Goal: Communication & Community: Ask a question

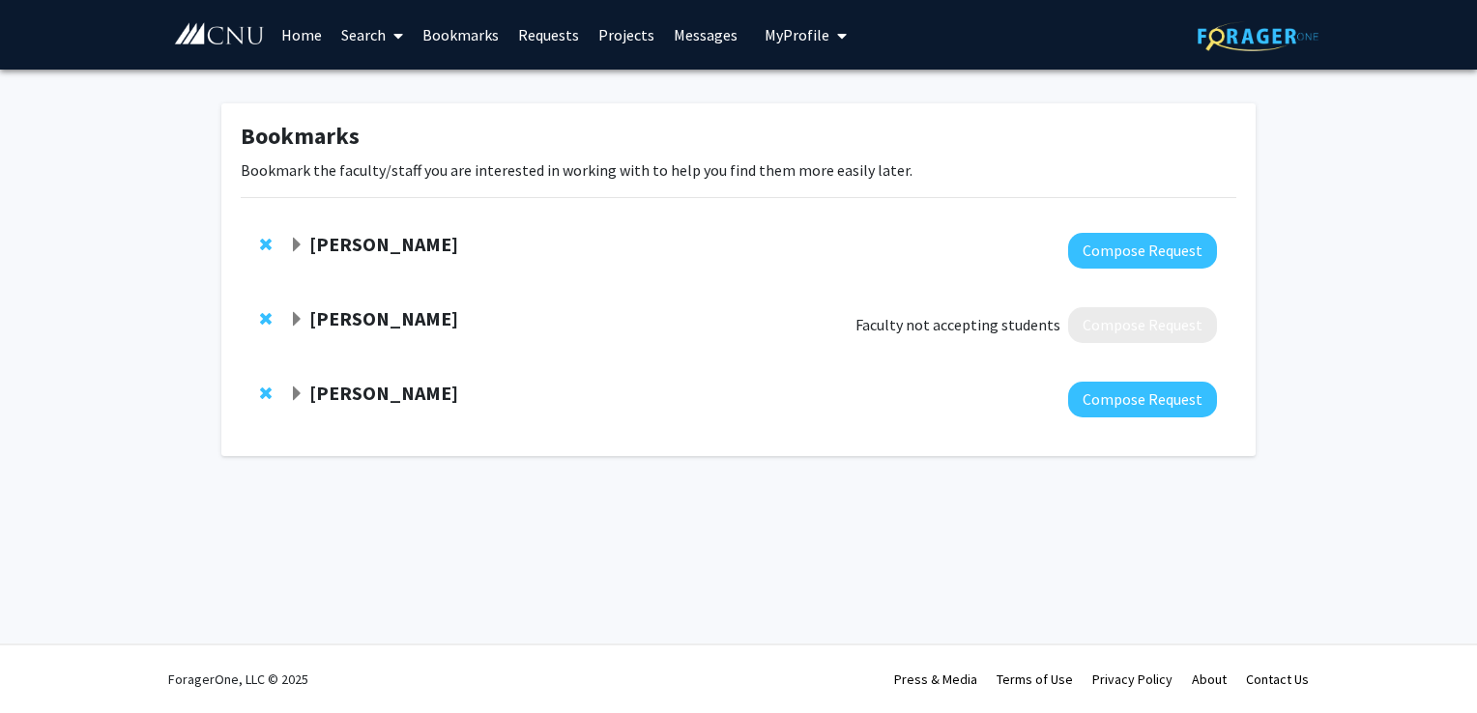
click at [440, 389] on strong "[PERSON_NAME]" at bounding box center [383, 393] width 149 height 24
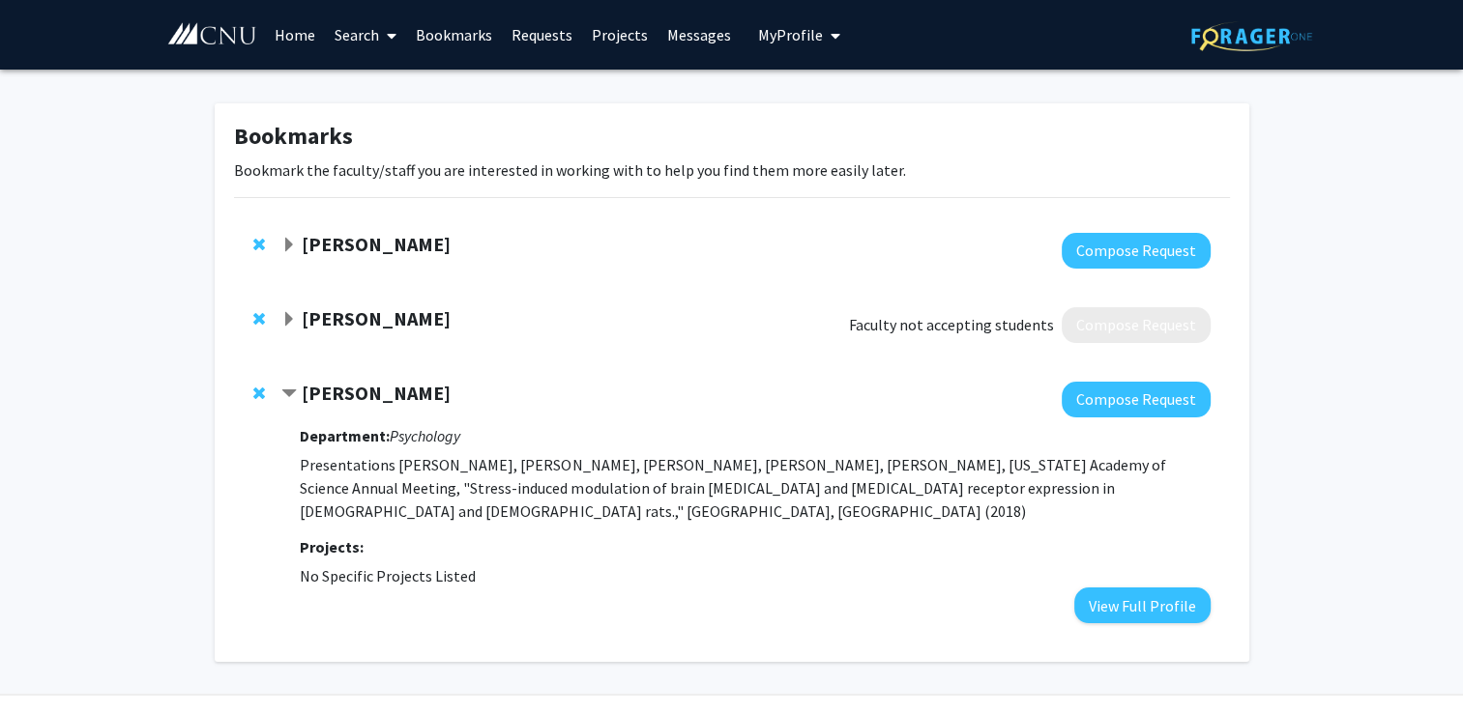
click at [398, 248] on strong "[PERSON_NAME]" at bounding box center [376, 244] width 149 height 24
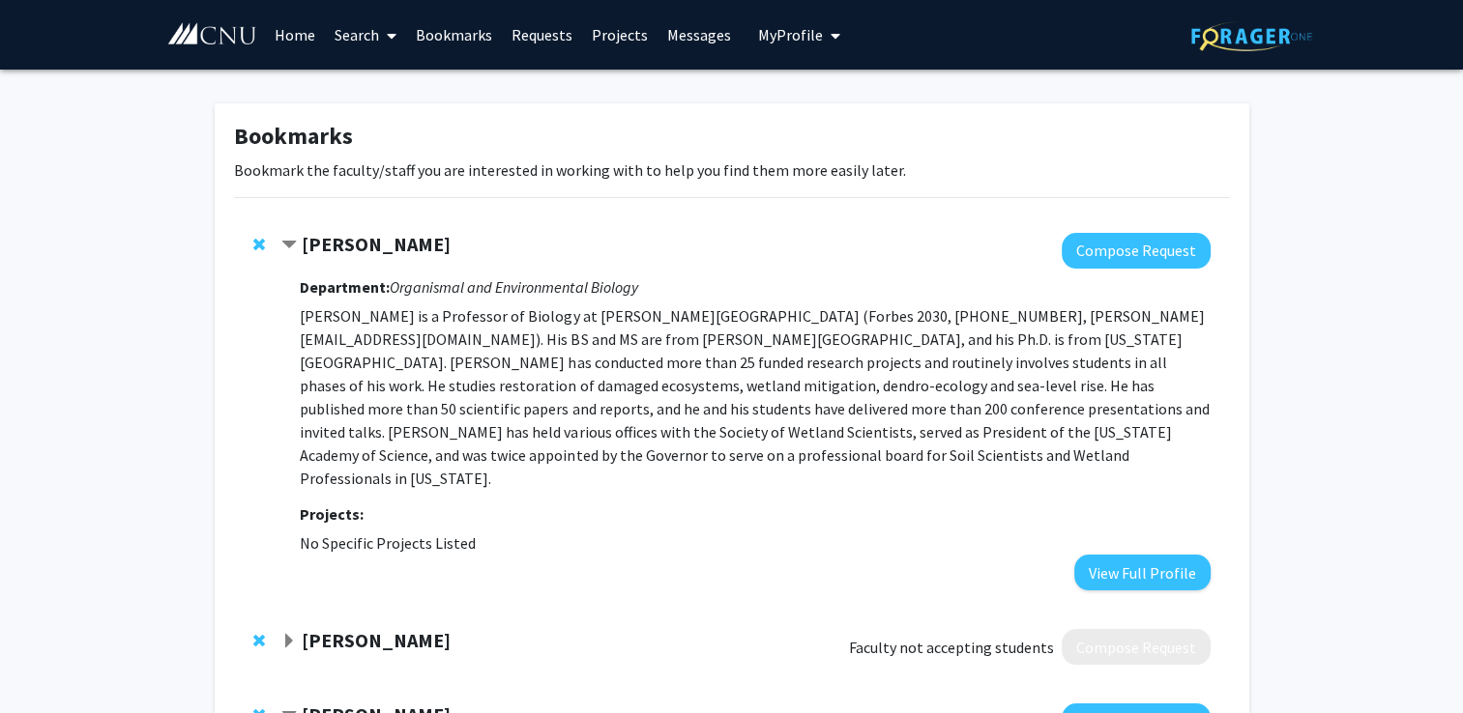
click at [401, 253] on strong "[PERSON_NAME]" at bounding box center [376, 244] width 149 height 24
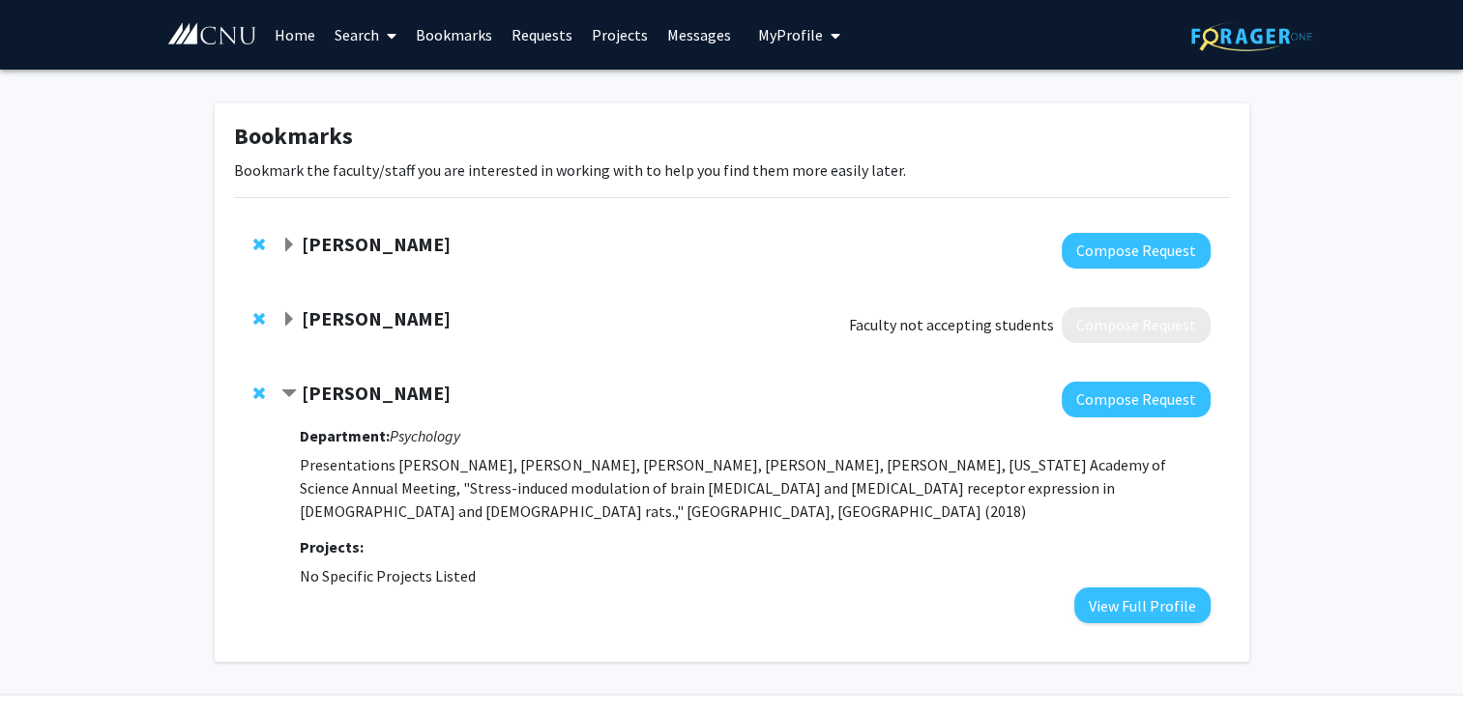
click at [401, 253] on strong "[PERSON_NAME]" at bounding box center [376, 244] width 149 height 24
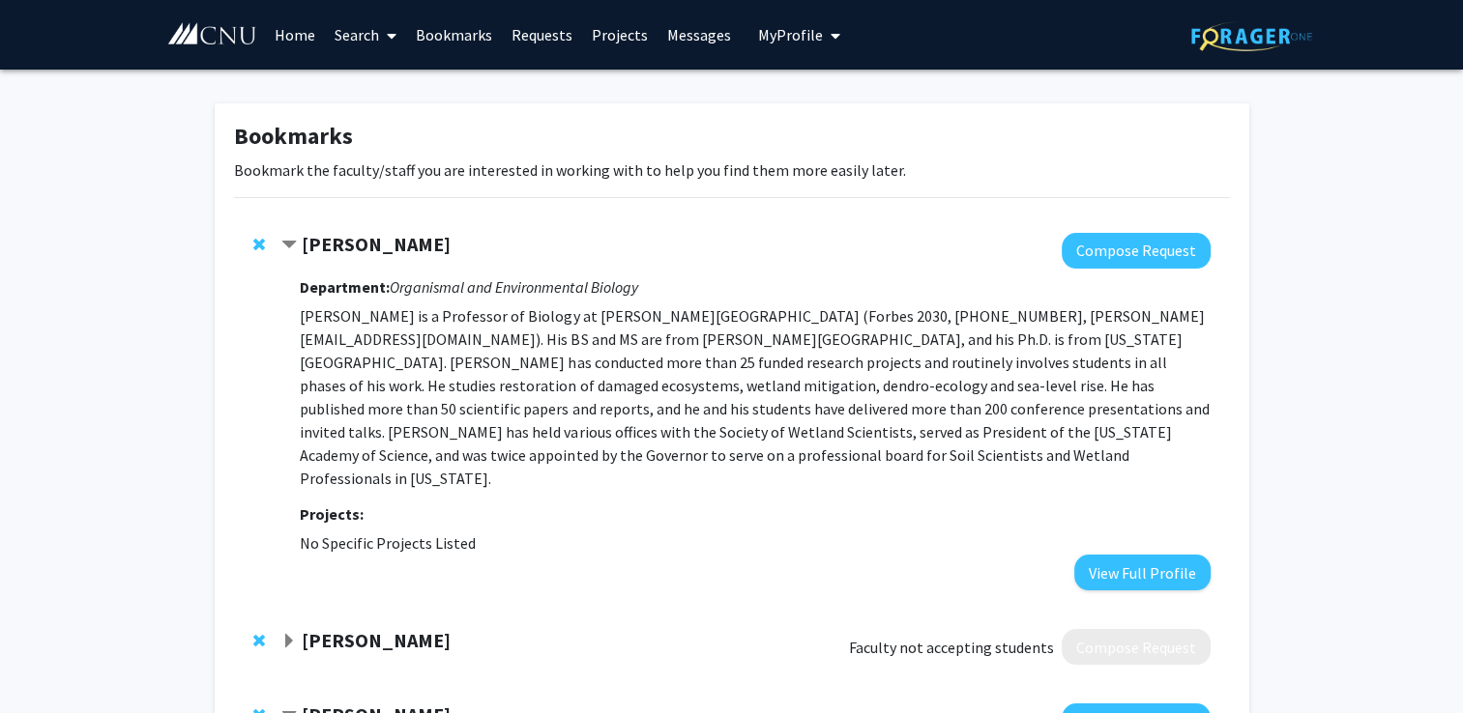
click at [259, 246] on span "Remove Rob Atkinson from bookmarks" at bounding box center [259, 244] width 12 height 15
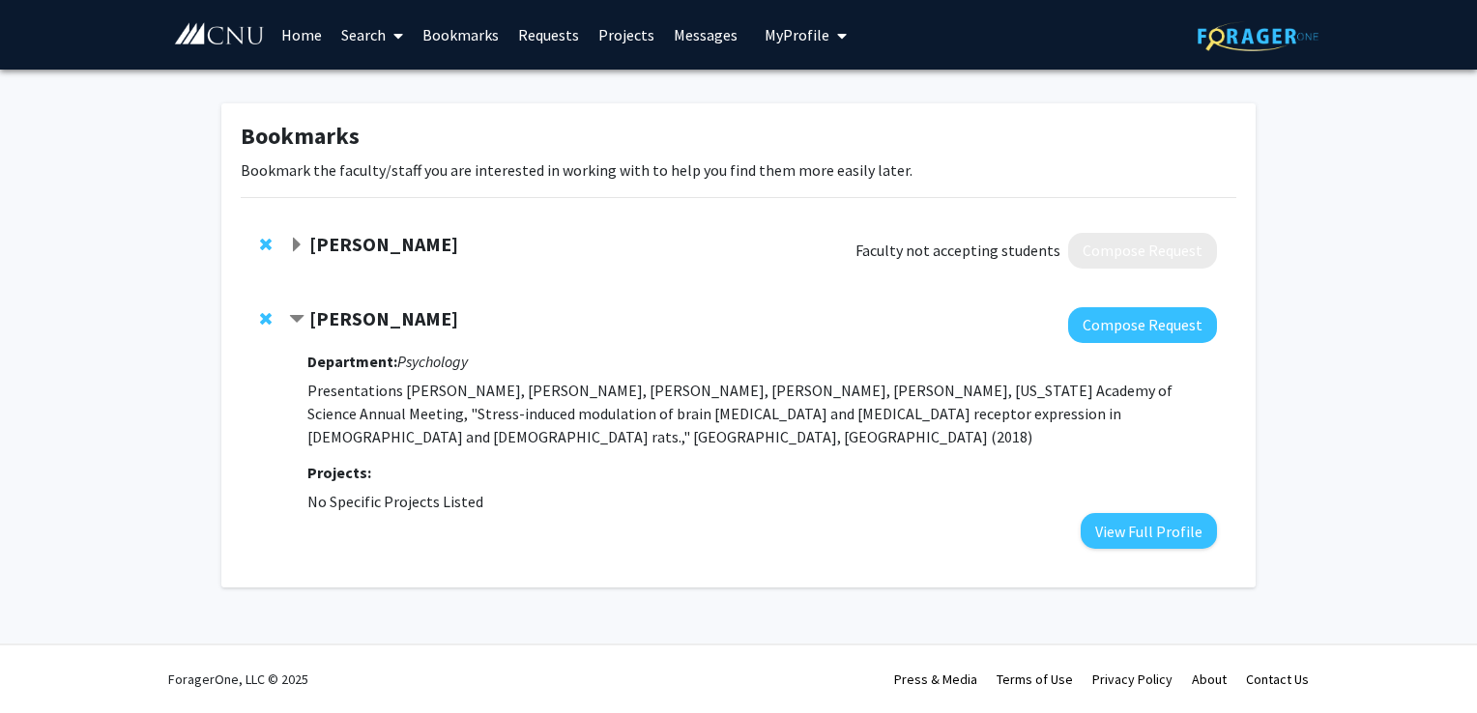
click at [266, 331] on div "[PERSON_NAME] Compose Request Department: Psychology Presentations [PERSON_NAME…" at bounding box center [739, 428] width 996 height 280
drag, startPoint x: 263, startPoint y: 321, endPoint x: 264, endPoint y: 418, distance: 96.7
click at [264, 418] on div "[PERSON_NAME] Compose Request Department: Psychology Presentations [PERSON_NAME…" at bounding box center [739, 428] width 996 height 280
click at [1129, 319] on button "Compose Request" at bounding box center [1142, 325] width 149 height 36
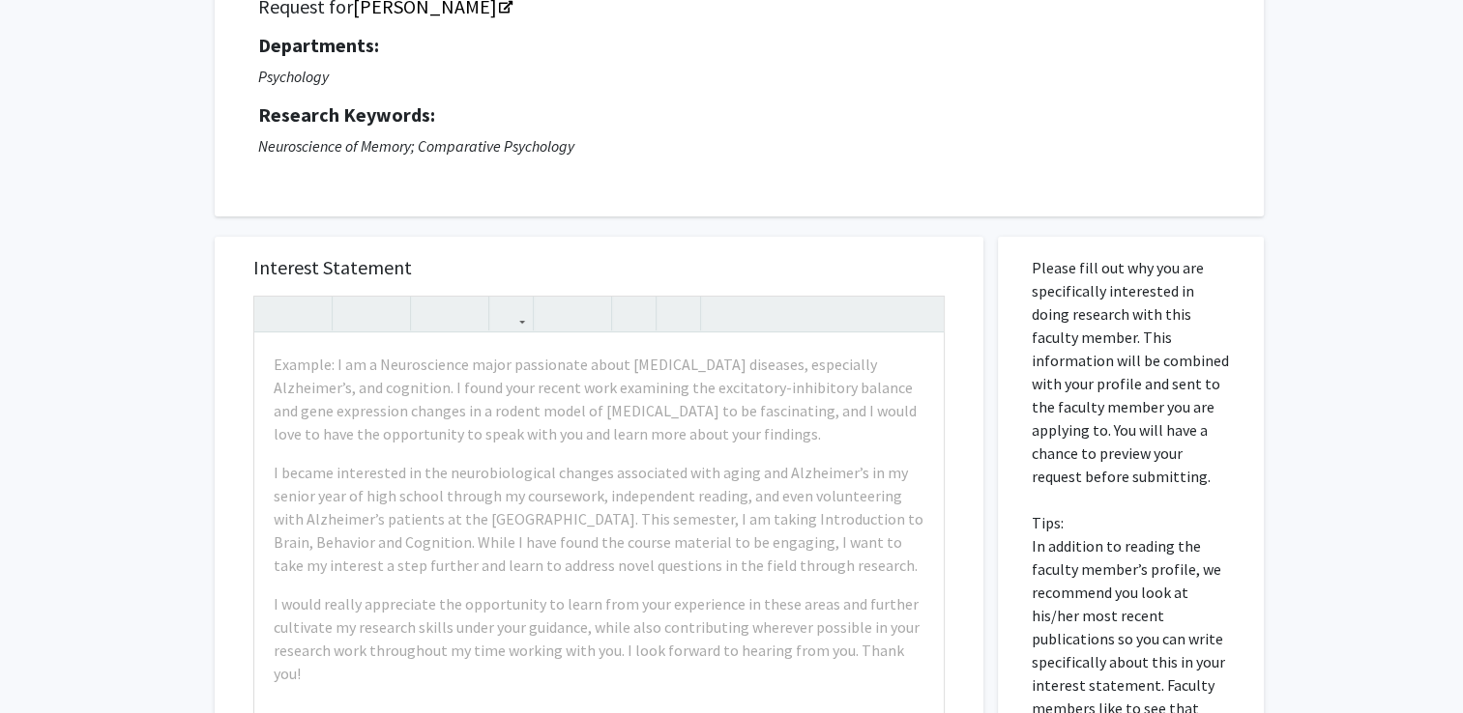
scroll to position [170, 0]
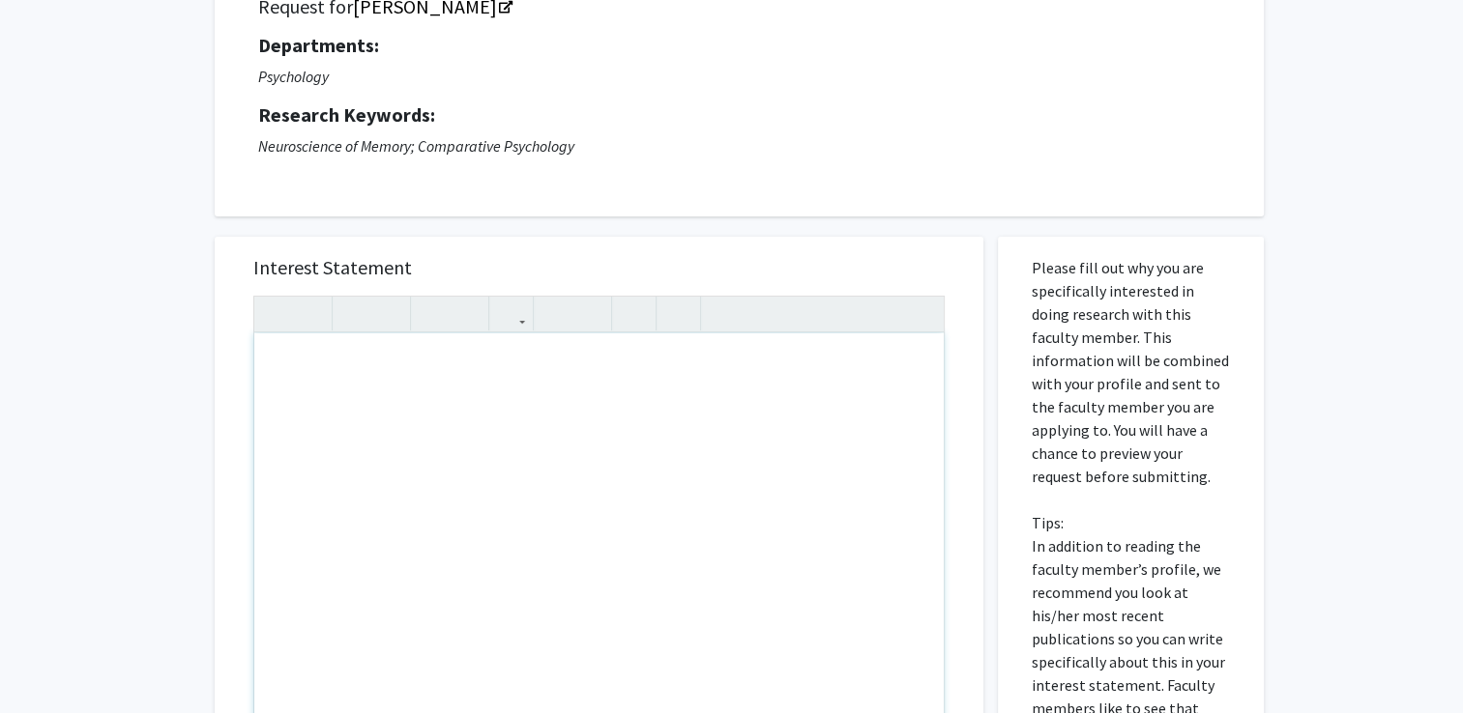
click at [595, 477] on div "Note to users with screen readers: Please press Alt+0 or Option+0 to deactivate…" at bounding box center [598, 554] width 689 height 443
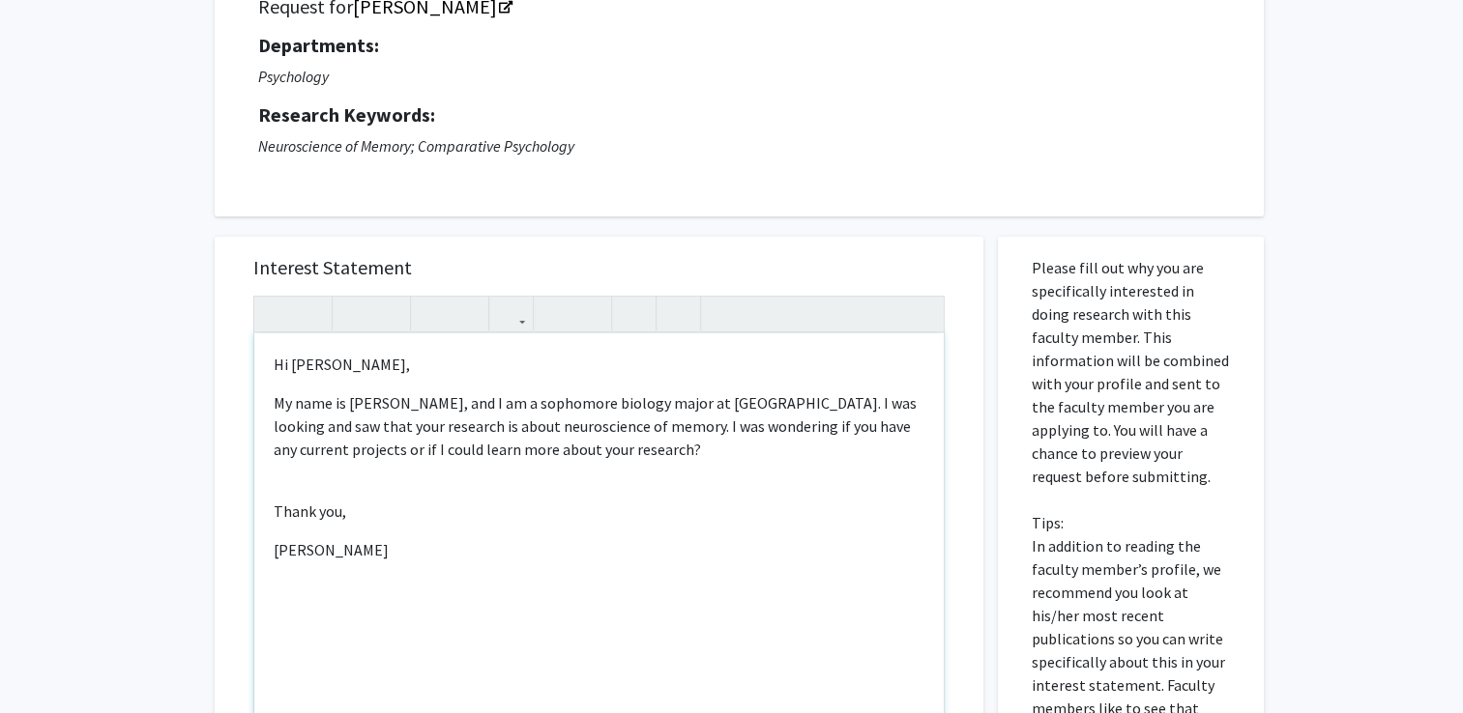
type textarea "<p>Hi [PERSON_NAME],</p><p>My name is [PERSON_NAME], and I am a sophomore biolo…"
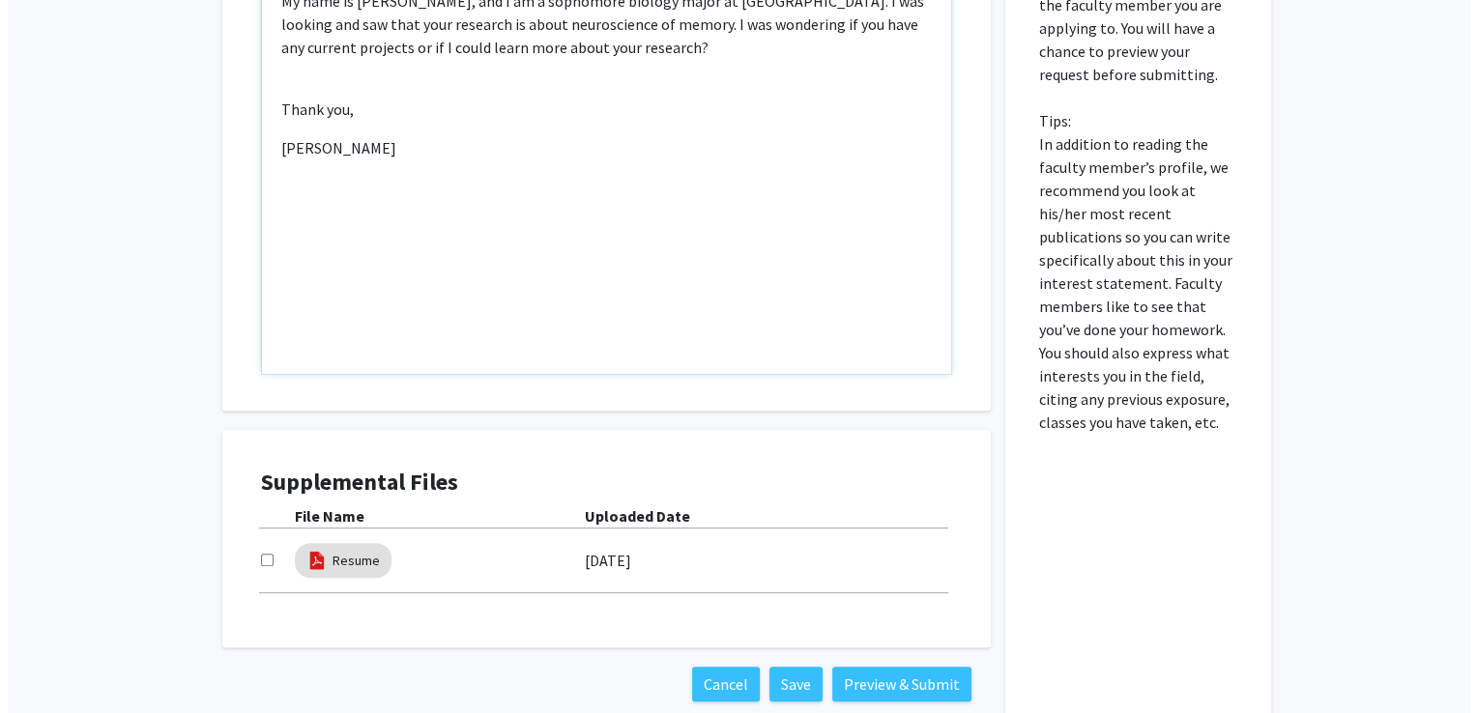
scroll to position [588, 0]
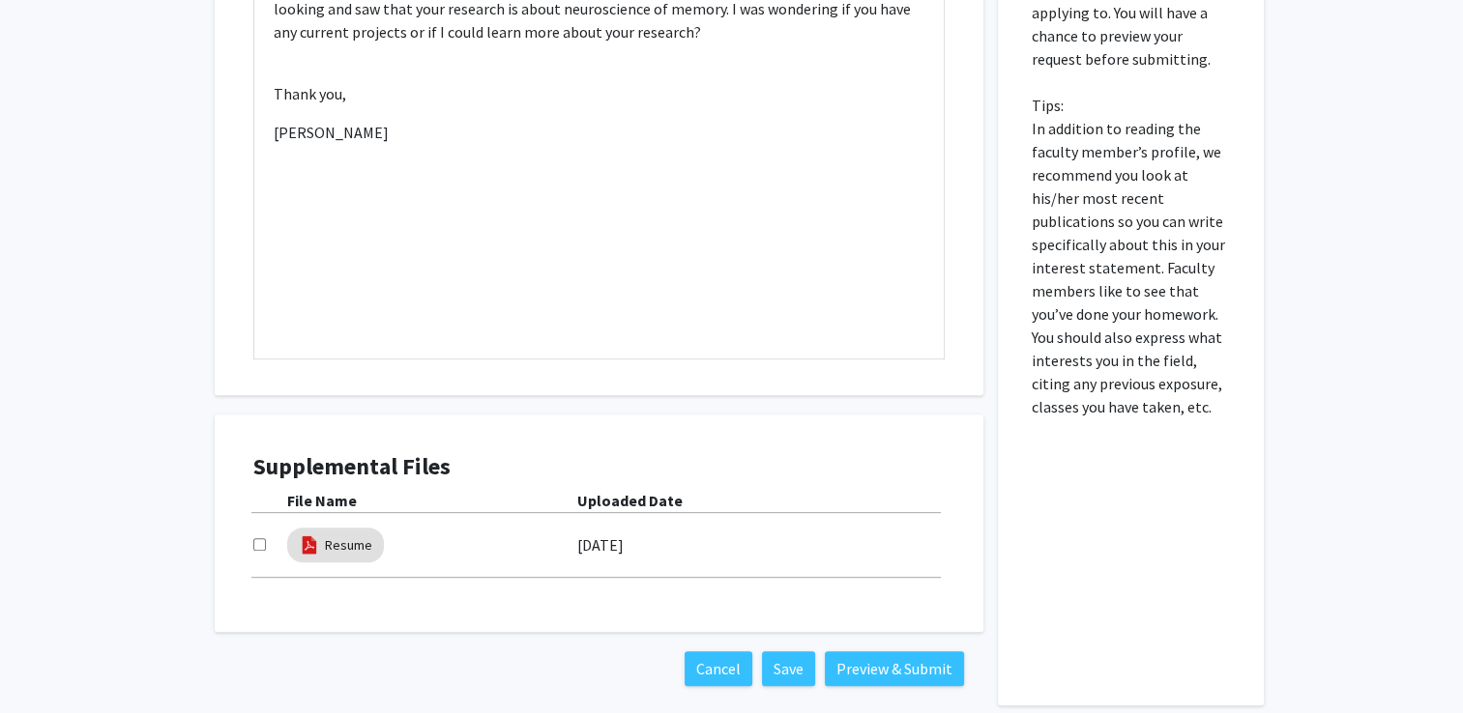
click at [254, 551] on div at bounding box center [270, 545] width 34 height 23
click at [259, 544] on input "checkbox" at bounding box center [259, 544] width 13 height 13
checkbox input "true"
click at [869, 660] on button "Preview & Submit" at bounding box center [894, 669] width 139 height 35
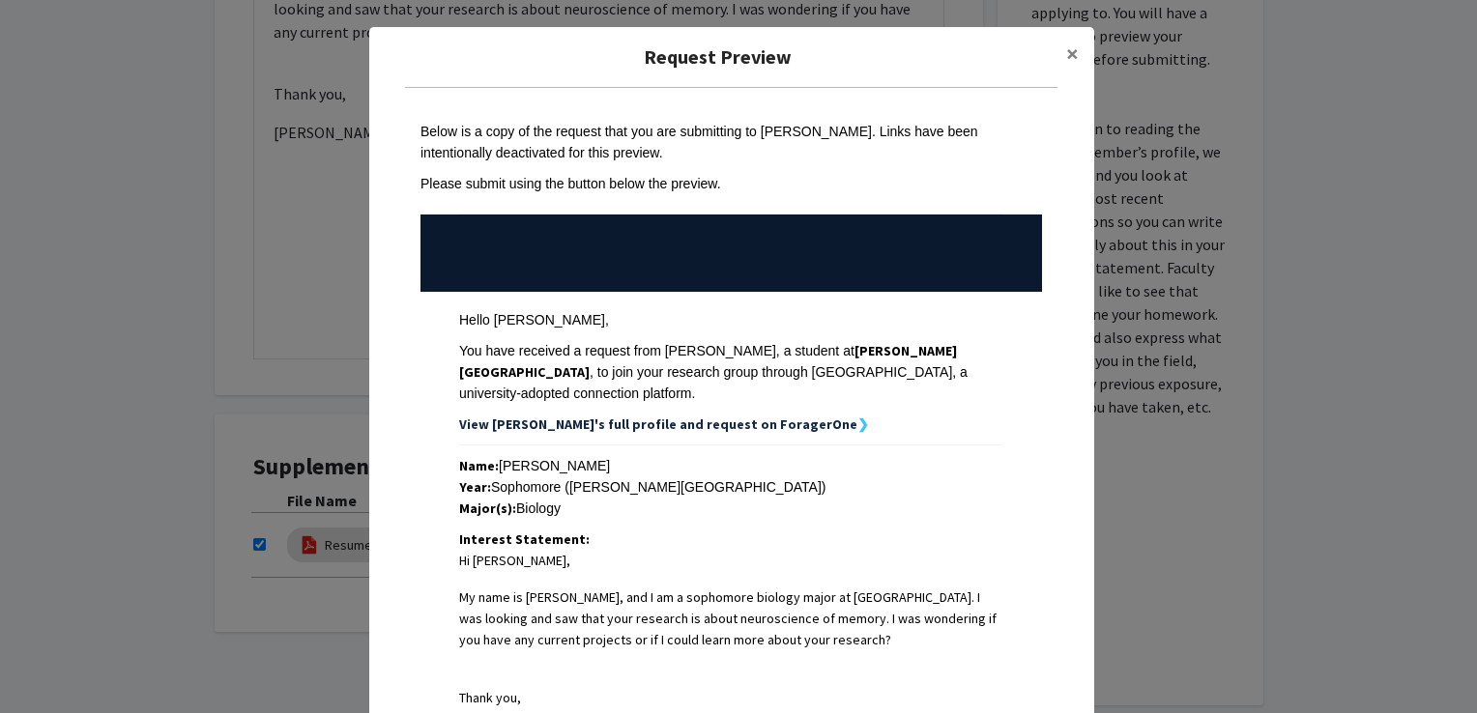
scroll to position [379, 0]
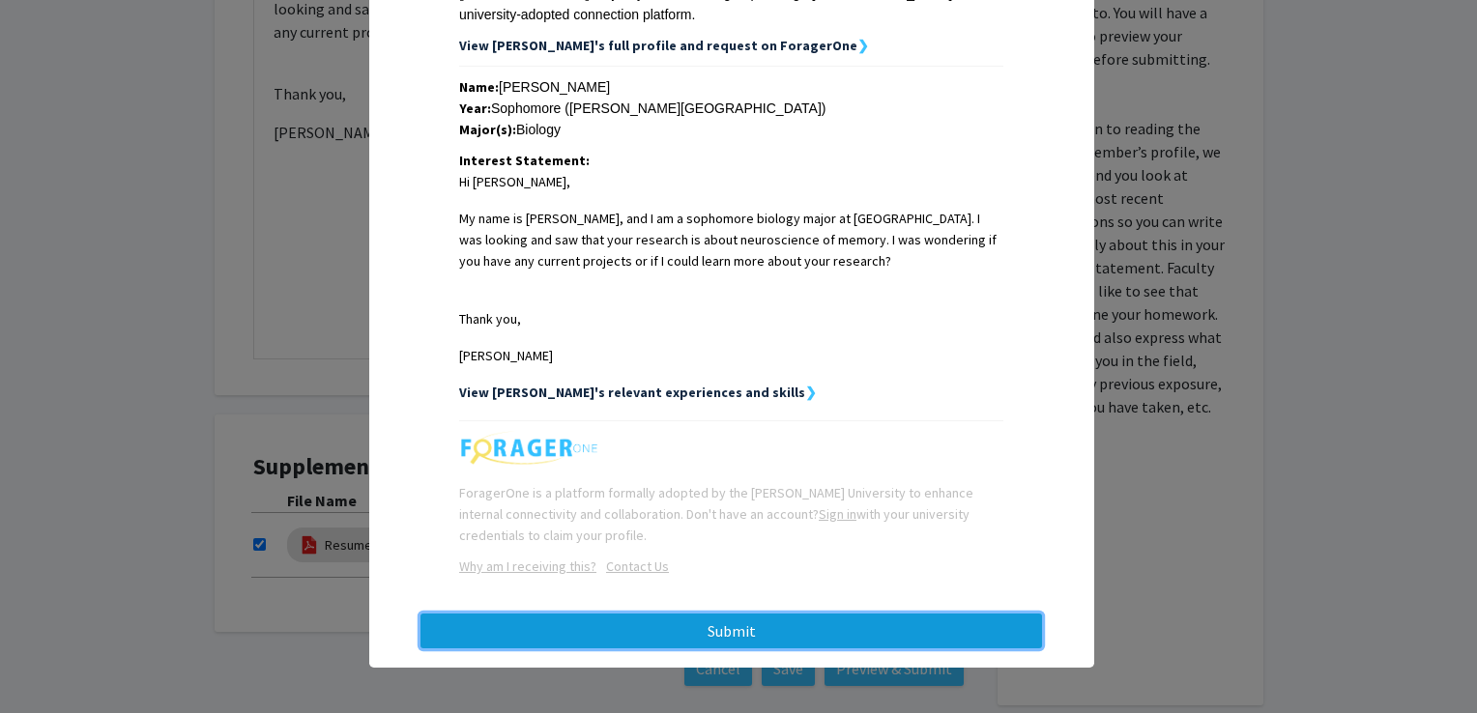
click at [756, 623] on button "Submit" at bounding box center [731, 631] width 622 height 35
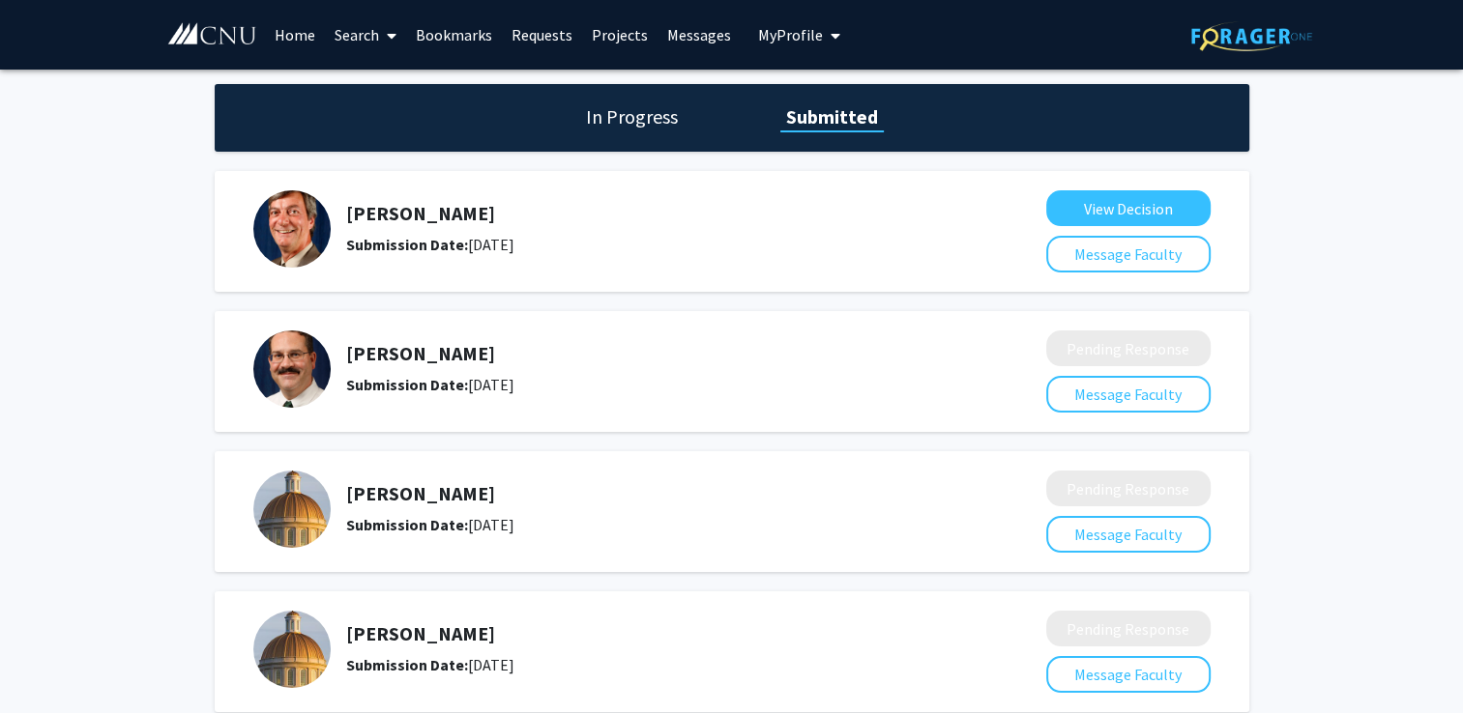
click at [449, 29] on link "Bookmarks" at bounding box center [454, 35] width 96 height 68
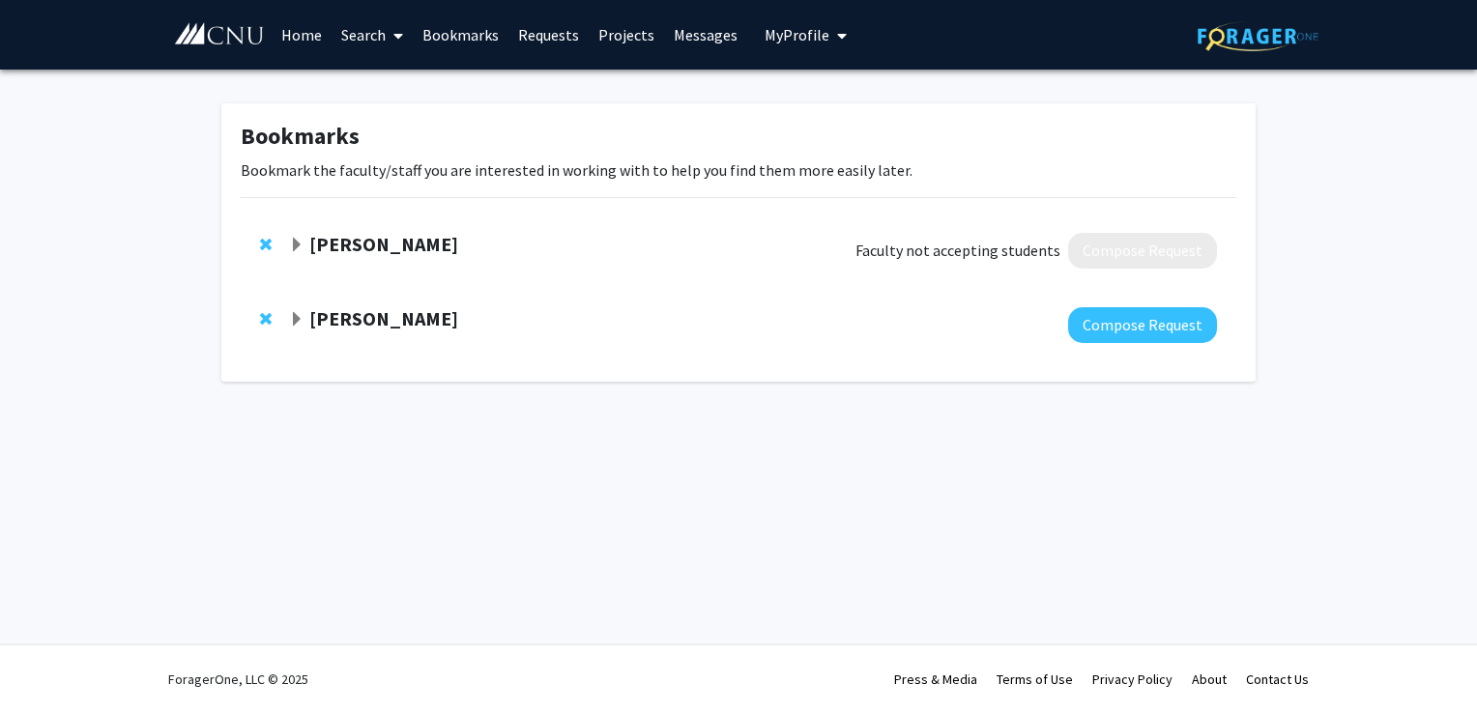
click at [258, 315] on div "[PERSON_NAME] Compose Request" at bounding box center [739, 325] width 996 height 74
click at [264, 315] on span "Remove Matthew Campolattaro from bookmarks" at bounding box center [266, 318] width 12 height 15
